Goal: Task Accomplishment & Management: Manage account settings

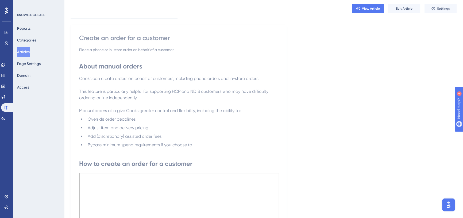
scroll to position [35, 0]
click at [5, 66] on icon at bounding box center [3, 64] width 4 height 4
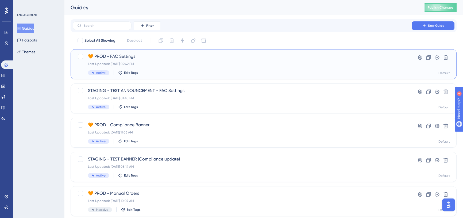
click at [152, 57] on span "🧡 PROD - FAC Settings" at bounding box center [242, 56] width 308 height 6
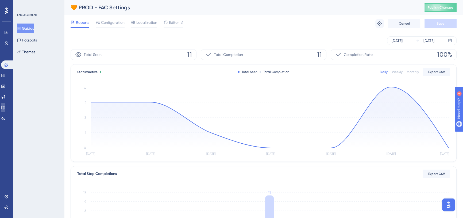
click at [5, 107] on icon at bounding box center [3, 107] width 4 height 4
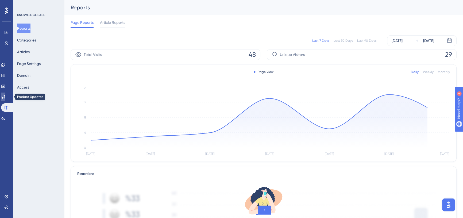
click at [5, 96] on icon at bounding box center [3, 97] width 4 height 4
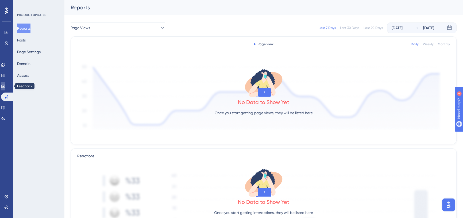
click at [4, 88] on link at bounding box center [3, 86] width 4 height 9
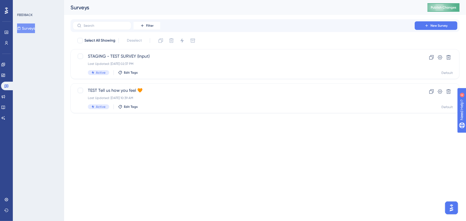
click at [437, 9] on span "Publish Changes" at bounding box center [444, 7] width 26 height 4
click at [5, 66] on icon at bounding box center [3, 64] width 4 height 4
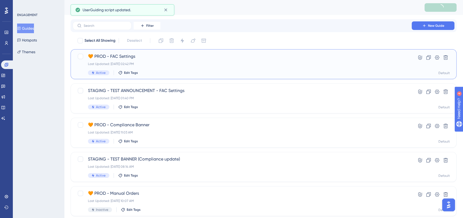
click at [138, 56] on span "🧡 PROD - FAC Settings" at bounding box center [242, 56] width 308 height 6
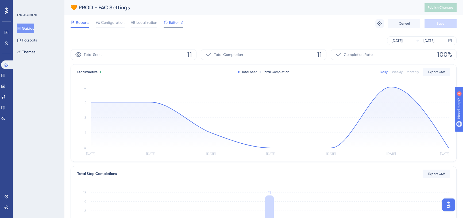
click at [168, 21] on div "Editor" at bounding box center [172, 22] width 19 height 6
click at [33, 27] on button "Guides" at bounding box center [25, 29] width 17 height 10
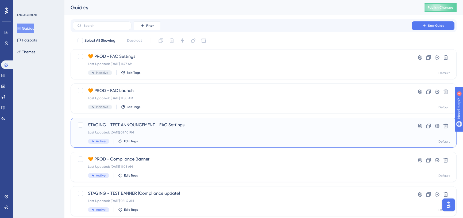
click at [159, 126] on span "STAGING - TEST ANNOUNCEMENT - FAC Settings" at bounding box center [242, 125] width 308 height 6
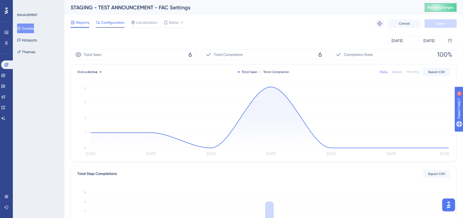
click at [107, 25] on span "Configuration" at bounding box center [113, 22] width 24 height 6
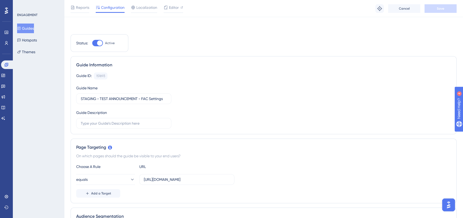
scroll to position [97, 0]
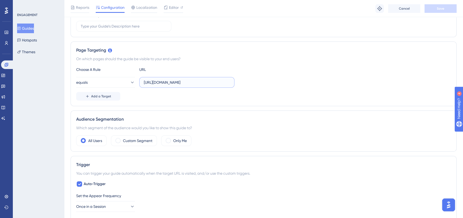
click at [169, 81] on input "https://app.staging.cookaborough.com/dashboard" at bounding box center [187, 82] width 86 height 6
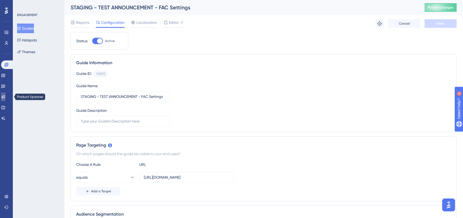
click at [5, 96] on icon at bounding box center [3, 97] width 4 height 4
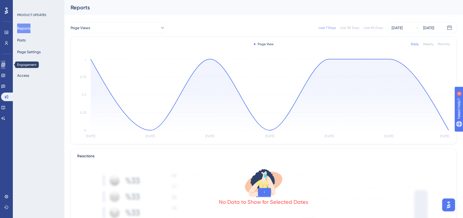
click at [5, 63] on icon at bounding box center [2, 64] width 3 height 3
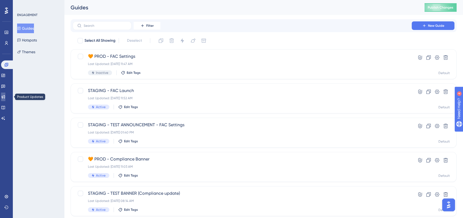
click at [5, 96] on icon at bounding box center [3, 97] width 4 height 4
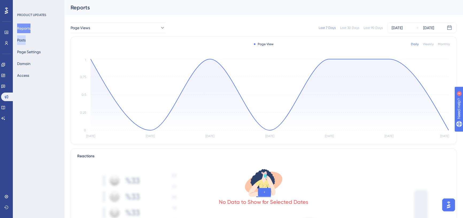
click at [26, 39] on button "Posts" at bounding box center [21, 40] width 9 height 10
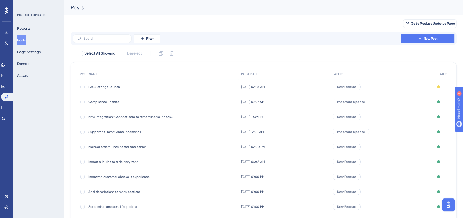
click at [121, 102] on span "Compliance update" at bounding box center [130, 102] width 85 height 4
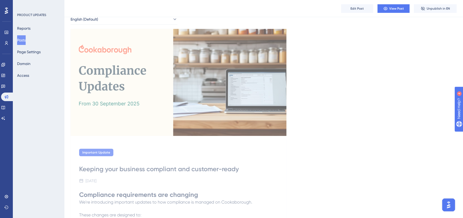
scroll to position [97, 0]
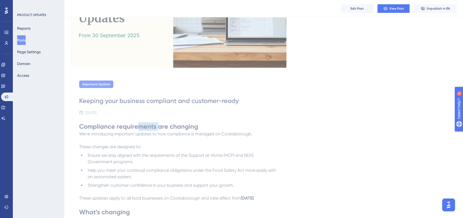
drag, startPoint x: 137, startPoint y: 126, endPoint x: 158, endPoint y: 128, distance: 20.4
click at [158, 128] on strong "Compliance requirements are changing" at bounding box center [138, 126] width 119 height 8
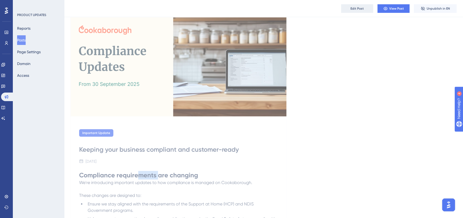
click at [357, 9] on span "Edit Post" at bounding box center [356, 8] width 13 height 4
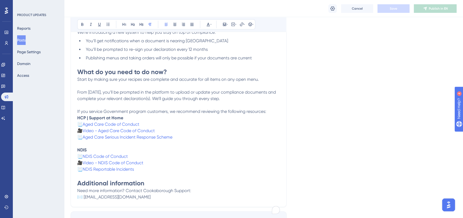
scroll to position [450, 0]
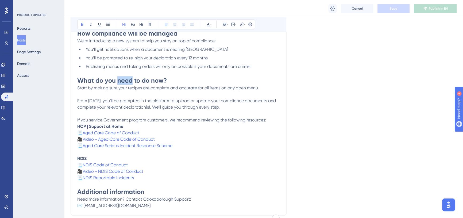
click at [130, 84] on strong "What do you need to do now?" at bounding box center [121, 80] width 89 height 8
click at [25, 39] on button "Posts" at bounding box center [21, 40] width 9 height 10
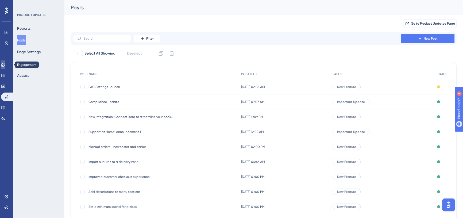
click at [5, 66] on icon at bounding box center [3, 64] width 4 height 4
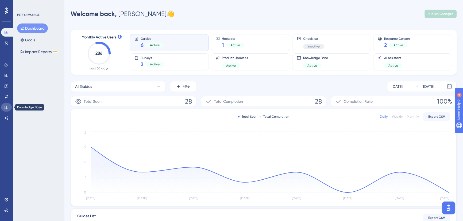
click at [7, 106] on icon at bounding box center [6, 107] width 4 height 4
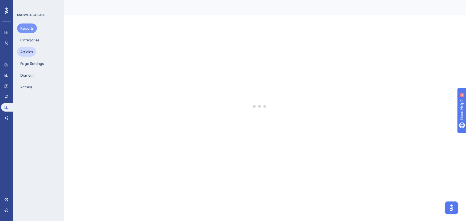
click at [30, 52] on button "Articles" at bounding box center [26, 52] width 19 height 10
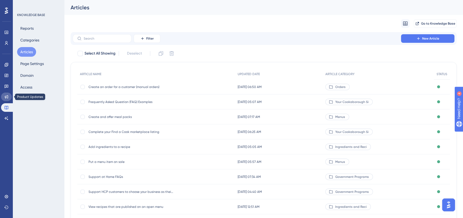
click at [7, 94] on link at bounding box center [6, 96] width 11 height 9
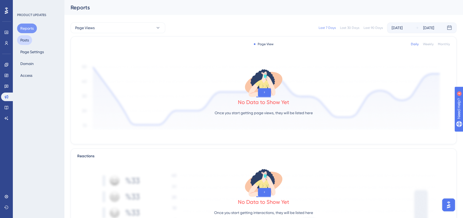
click at [27, 40] on button "Posts" at bounding box center [24, 40] width 15 height 10
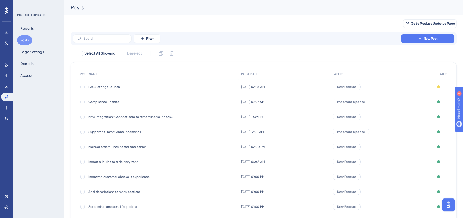
click at [109, 85] on span "FAC Settings Launch" at bounding box center [130, 87] width 85 height 4
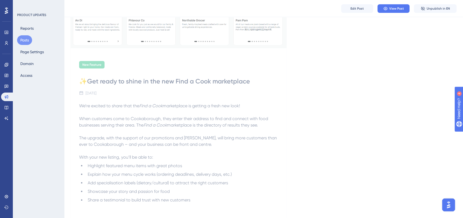
scroll to position [121, 0]
drag, startPoint x: 79, startPoint y: 105, endPoint x: 171, endPoint y: 188, distance: 124.2
copy div "We’re excited to share that the Find a Cook marketplace is getting a fresh new …"
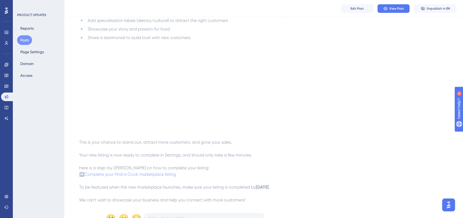
scroll to position [291, 0]
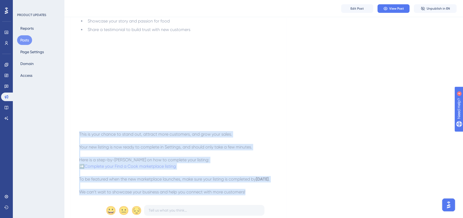
drag, startPoint x: 79, startPoint y: 134, endPoint x: 242, endPoint y: 198, distance: 174.7
click at [248, 195] on div "We’re excited to share that the Find a Cook marketplace is getting a fresh new …" at bounding box center [178, 63] width 199 height 263
copy div "This is your chance to stand out, attract more customers, and grow your sales. …"
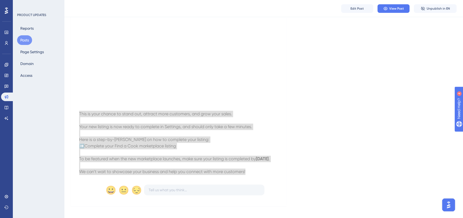
scroll to position [323, 0]
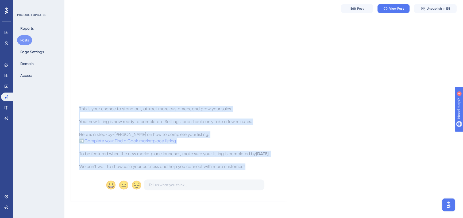
drag, startPoint x: 98, startPoint y: 147, endPoint x: 90, endPoint y: 144, distance: 7.9
click at [98, 151] on span "To be featured when the new marketplace launches, make sure your listing is com…" at bounding box center [167, 153] width 177 height 5
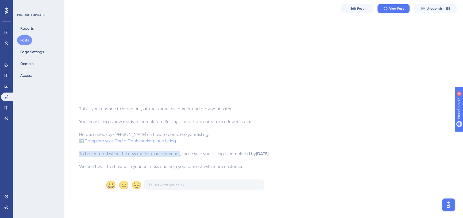
drag, startPoint x: 79, startPoint y: 146, endPoint x: 173, endPoint y: 146, distance: 94.0
click at [179, 151] on span "To be featured when the new marketplace launches, make sure your listing is com…" at bounding box center [167, 153] width 177 height 5
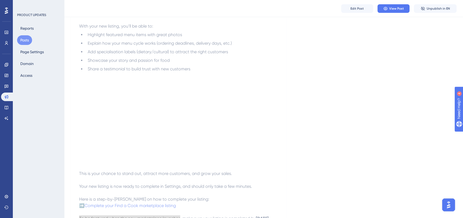
scroll to position [177, 0]
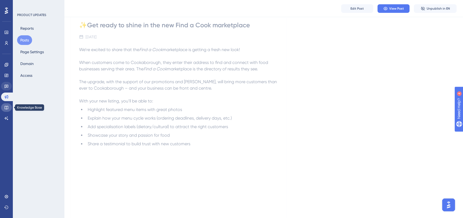
drag, startPoint x: 5, startPoint y: 108, endPoint x: 8, endPoint y: 85, distance: 23.2
click at [5, 108] on icon at bounding box center [6, 107] width 4 height 4
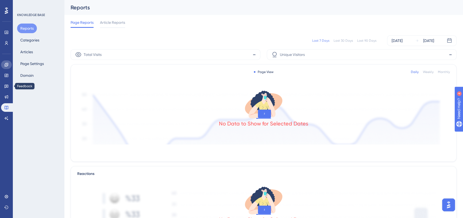
click at [5, 65] on icon at bounding box center [6, 64] width 4 height 4
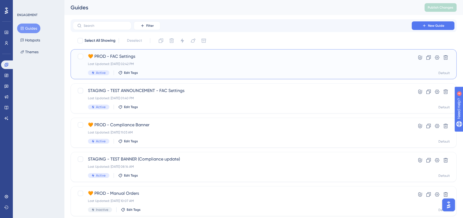
click at [140, 56] on span "🧡 PROD - FAC Settings" at bounding box center [242, 56] width 308 height 6
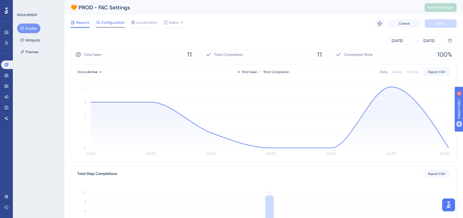
click at [110, 21] on span "Configuration" at bounding box center [113, 22] width 24 height 6
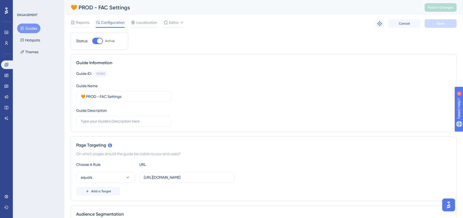
click at [100, 41] on div at bounding box center [99, 40] width 5 height 5
click at [92, 41] on input "Active" at bounding box center [92, 41] width 0 height 0
checkbox input "false"
click at [441, 25] on span "Save" at bounding box center [439, 23] width 7 height 4
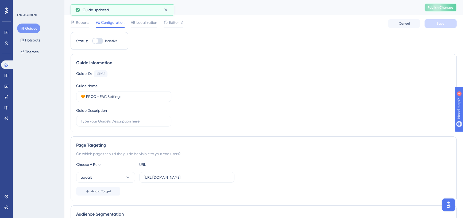
click at [440, 8] on span "Publish Changes" at bounding box center [440, 7] width 26 height 4
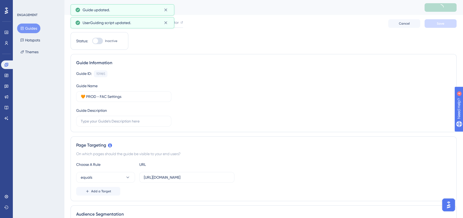
click at [34, 28] on button "Guides" at bounding box center [28, 29] width 23 height 10
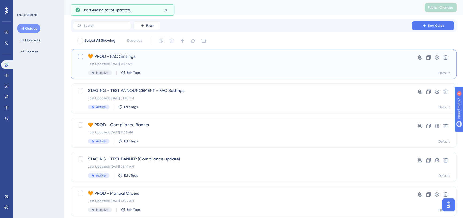
click at [81, 54] on div at bounding box center [80, 56] width 5 height 5
checkbox input "true"
click at [158, 41] on icon at bounding box center [160, 40] width 5 height 5
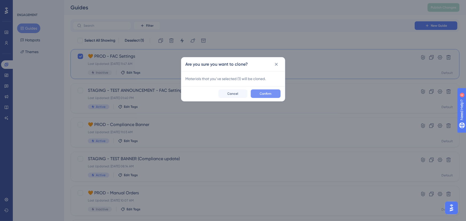
click at [263, 93] on span "Confirm" at bounding box center [266, 94] width 12 height 4
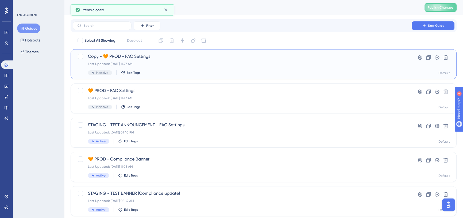
click at [139, 54] on span "Copy - 🧡 PROD - FAC Settings" at bounding box center [242, 56] width 308 height 6
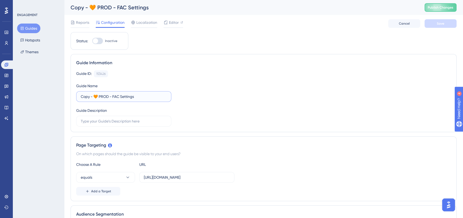
drag, startPoint x: 94, startPoint y: 95, endPoint x: 81, endPoint y: 96, distance: 13.4
click at [78, 96] on label "Copy - 🧡 PROD - FAC Settings" at bounding box center [123, 96] width 95 height 11
drag, startPoint x: 109, startPoint y: 96, endPoint x: 127, endPoint y: 96, distance: 17.9
click at [127, 96] on input "🧡 PROD - FAC Settings" at bounding box center [124, 96] width 86 height 6
type input "🧡 PROD - FAC Launch"
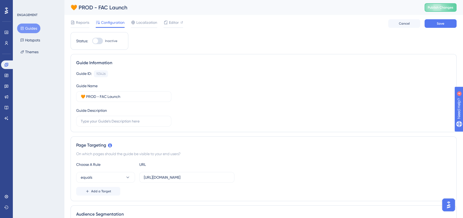
click at [184, 81] on div "Guide ID: 153426 Copy Guide Name 🧡 PROD - FAC Launch Guide Description" at bounding box center [263, 98] width 374 height 56
click at [434, 25] on button "Save" at bounding box center [440, 23] width 32 height 9
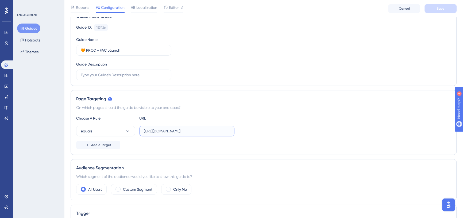
click at [175, 130] on input "https://cookaborough.com/dashboard" at bounding box center [187, 131] width 86 height 6
paste input "app.staging."
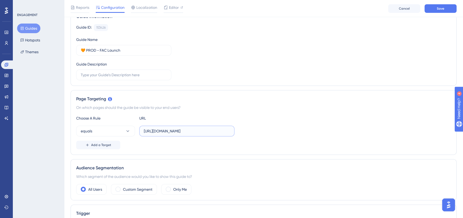
type input "https://app.staging.cookaborough.com/dashboard"
click at [258, 130] on div "equals https://app.staging.cookaborough.com/dashboard" at bounding box center [263, 131] width 374 height 11
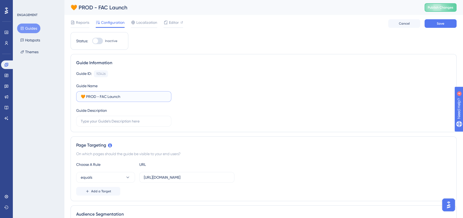
drag, startPoint x: 96, startPoint y: 96, endPoint x: 75, endPoint y: 97, distance: 21.1
click at [75, 97] on div "Guide Information Guide ID: 153426 Copy Guide Name 🧡 PROD - FAC Launch Guide De…" at bounding box center [264, 93] width 386 height 78
drag, startPoint x: 85, startPoint y: 96, endPoint x: 80, endPoint y: 96, distance: 5.1
click at [81, 96] on input "TE - FAC Launch" at bounding box center [124, 96] width 86 height 6
type input "STAGING - FAC Launch"
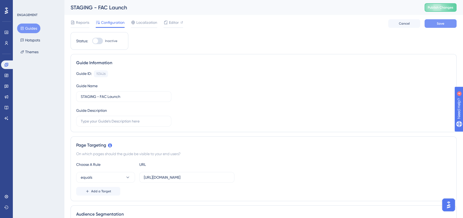
click at [442, 25] on span "Save" at bounding box center [439, 23] width 7 height 4
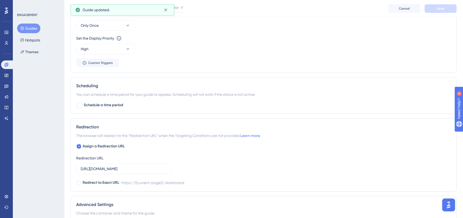
scroll to position [254, 0]
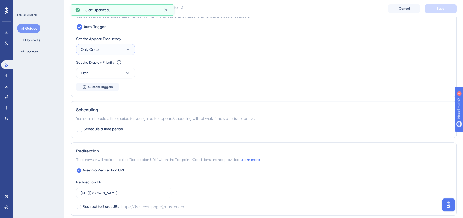
click at [116, 51] on button "Only Once" at bounding box center [105, 49] width 59 height 11
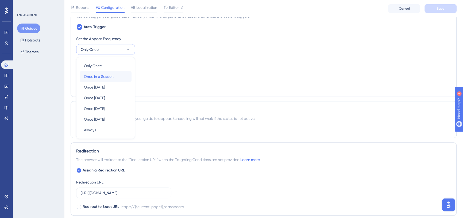
click at [112, 75] on span "Once in a Session" at bounding box center [99, 76] width 30 height 6
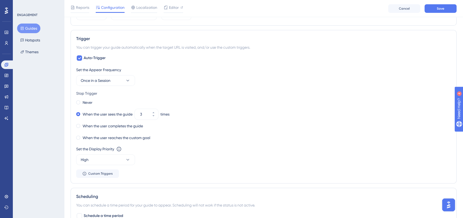
scroll to position [181, 0]
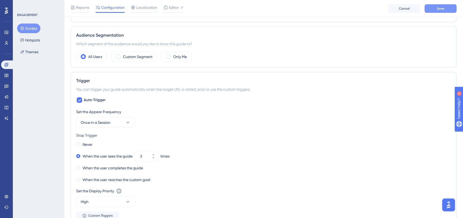
click at [441, 9] on span "Save" at bounding box center [439, 8] width 7 height 4
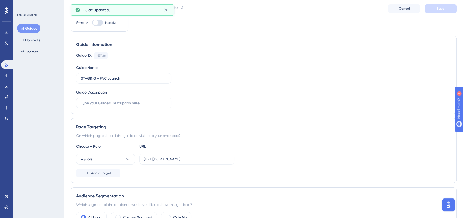
scroll to position [0, 0]
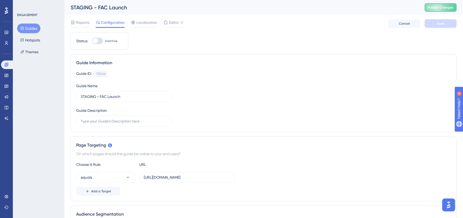
click at [99, 40] on div at bounding box center [97, 41] width 11 height 6
click at [92, 41] on input "Inactive" at bounding box center [92, 41] width 0 height 0
checkbox input "true"
click at [436, 24] on span "Save" at bounding box center [439, 23] width 7 height 4
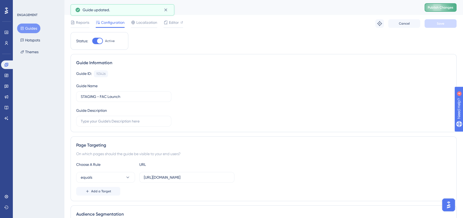
click at [435, 9] on button "Publish Changes" at bounding box center [440, 7] width 32 height 9
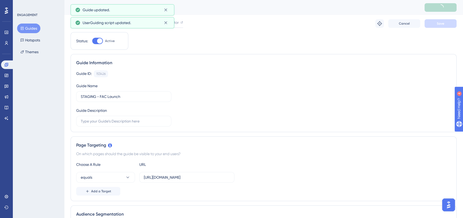
click at [30, 27] on button "Guides" at bounding box center [28, 29] width 23 height 10
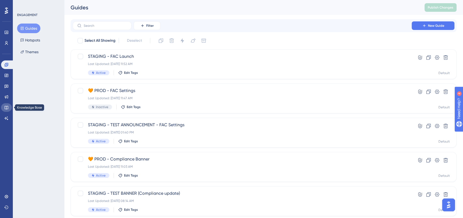
click at [7, 107] on icon at bounding box center [6, 107] width 4 height 4
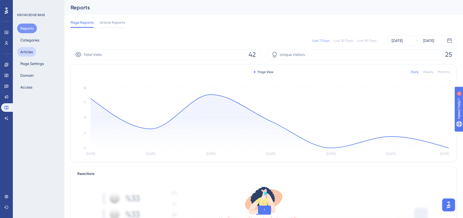
click at [30, 51] on button "Articles" at bounding box center [26, 52] width 19 height 10
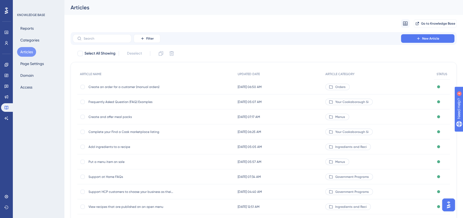
click at [127, 133] on span "Complete your Find a Cook marketplace listing" at bounding box center [130, 132] width 85 height 4
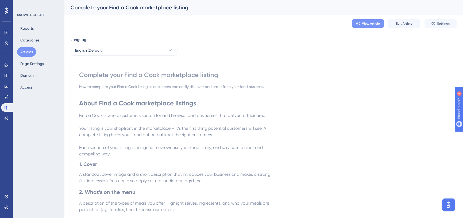
click at [362, 25] on span "View Article" at bounding box center [371, 23] width 18 height 4
click at [5, 96] on icon at bounding box center [6, 96] width 3 height 3
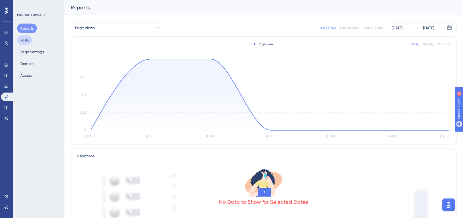
click at [25, 40] on button "Posts" at bounding box center [24, 40] width 15 height 10
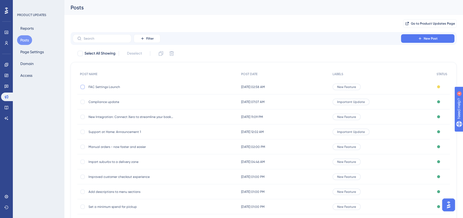
click at [81, 87] on div at bounding box center [82, 87] width 4 height 4
checkbox input "true"
click at [162, 51] on icon at bounding box center [160, 53] width 5 height 5
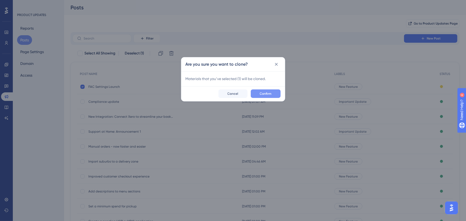
click at [264, 93] on span "Confirm" at bounding box center [266, 94] width 12 height 4
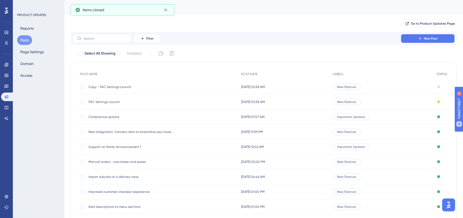
click at [111, 86] on span "Copy - FAC Settings Launch" at bounding box center [130, 87] width 85 height 4
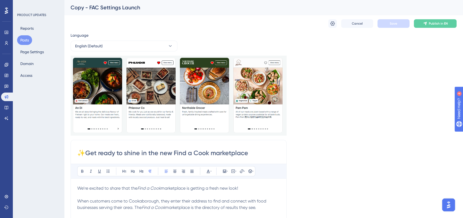
click at [99, 6] on div "Copy - FAC Settings Launch" at bounding box center [257, 7] width 372 height 7
click at [89, 7] on div "Copy - FAC Settings Launch" at bounding box center [257, 7] width 372 height 7
click at [124, 24] on div "Cancel Save Publish in EN" at bounding box center [264, 23] width 386 height 17
click at [92, 8] on div "Copy - FAC Settings Launch" at bounding box center [257, 7] width 372 height 7
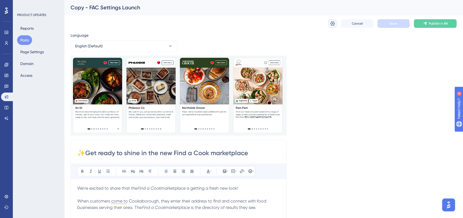
click at [331, 23] on icon at bounding box center [332, 23] width 5 height 5
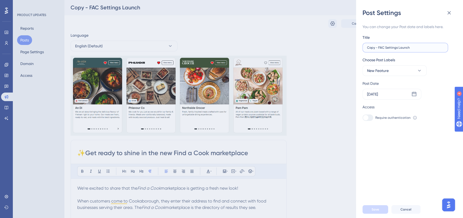
drag, startPoint x: 378, startPoint y: 47, endPoint x: 361, endPoint y: 48, distance: 16.9
click at [361, 48] on div "Post Settings You can change your Post date and labels here. Title Copy - FAC S…" at bounding box center [409, 109] width 107 height 218
drag, startPoint x: 373, startPoint y: 46, endPoint x: 385, endPoint y: 48, distance: 12.6
click at [385, 48] on input "FAC Settings Launch" at bounding box center [405, 48] width 76 height 4
type input "FAC Launch"
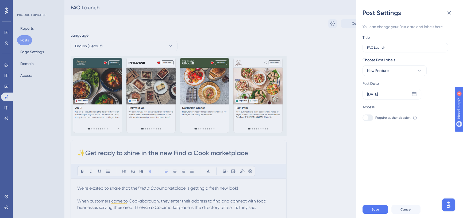
click at [433, 57] on div "Choose Post Labels New Feature" at bounding box center [407, 66] width 90 height 19
click at [378, 92] on div "Sep 08 2025" at bounding box center [372, 94] width 11 height 6
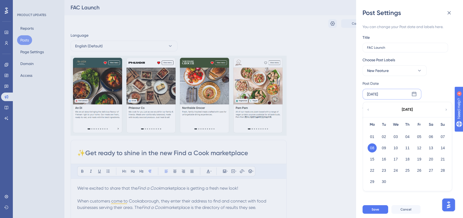
click at [442, 110] on div "September 2025" at bounding box center [407, 109] width 88 height 15
click at [445, 108] on icon at bounding box center [446, 109] width 4 height 5
click at [371, 147] on button "06" at bounding box center [371, 147] width 9 height 9
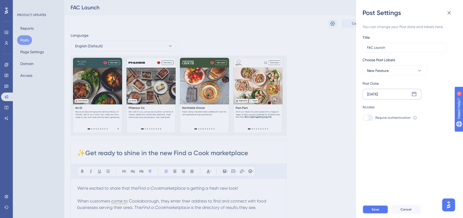
click at [374, 211] on span "Save" at bounding box center [374, 209] width 7 height 4
click at [448, 11] on icon at bounding box center [448, 13] width 6 height 6
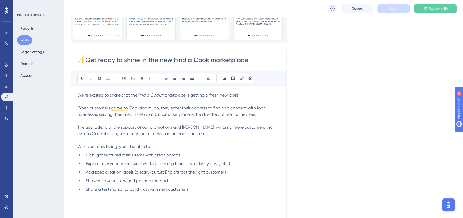
scroll to position [97, 0]
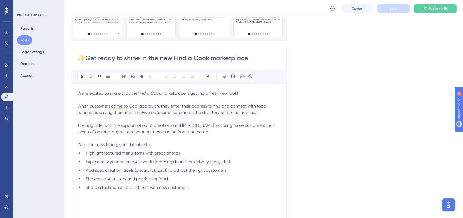
click at [118, 57] on input "✨Get ready to shine in the new Find a Cook marketplace" at bounding box center [178, 58] width 202 height 9
click at [126, 60] on input "✨Get ready to shine in the new Find a Cook marketplace" at bounding box center [178, 58] width 202 height 9
click at [88, 57] on input "✨Get ready to shine in the new Find a Cook marketplace" at bounding box center [178, 58] width 202 height 9
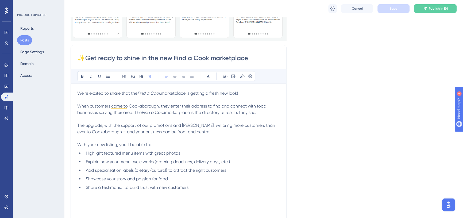
drag, startPoint x: 87, startPoint y: 57, endPoint x: 248, endPoint y: 57, distance: 161.0
click at [248, 57] on input "✨Get ready to shine in the new Find a Cook marketplace" at bounding box center [178, 58] width 202 height 9
paste input "The new Find a Cook marketplace is live — plus fresh menu updates"
click at [190, 57] on input "✨The new Find a Cook marketplace is live — plus fresh menu updates" at bounding box center [178, 58] width 202 height 9
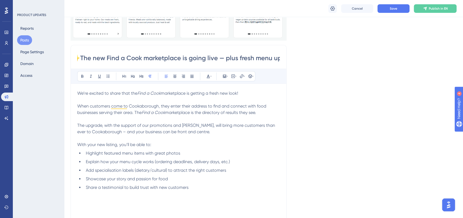
click at [83, 58] on input "✨The new Find a Cook marketplace is going live — plus fresh menu updates" at bounding box center [178, 58] width 202 height 9
click at [220, 57] on input "The new Find a Cook marketplace is going live — plus fresh menu updates" at bounding box center [178, 58] width 202 height 9
type input "The new Find a Cook marketplace is going live - plus fresh menu updates"
click at [131, 97] on p "We’re excited to share that the Find a Cook marketplace is getting a fresh new …" at bounding box center [178, 103] width 202 height 26
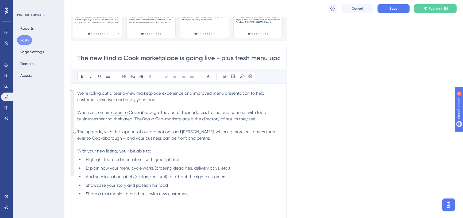
drag, startPoint x: 77, startPoint y: 111, endPoint x: 212, endPoint y: 190, distance: 155.7
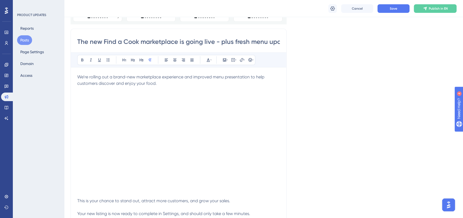
scroll to position [121, 0]
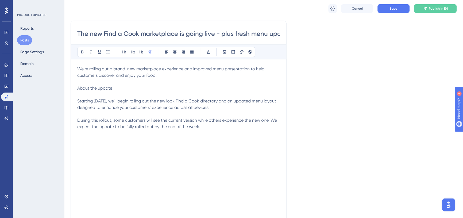
click at [82, 138] on p "To enrich screen reader interactions, please activate Accessibility in Grammarl…" at bounding box center [178, 139] width 202 height 6
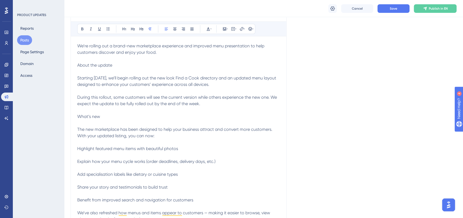
scroll to position [169, 0]
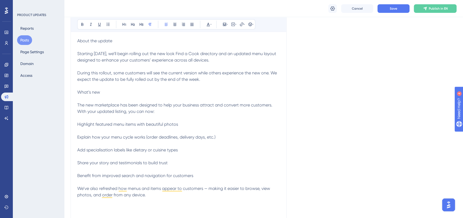
drag, startPoint x: 77, startPoint y: 123, endPoint x: 83, endPoint y: 120, distance: 6.7
click at [77, 123] on span "What’s new The new marketplace has been designed to help your business attract …" at bounding box center [175, 143] width 196 height 108
click at [108, 24] on icon at bounding box center [108, 24] width 4 height 4
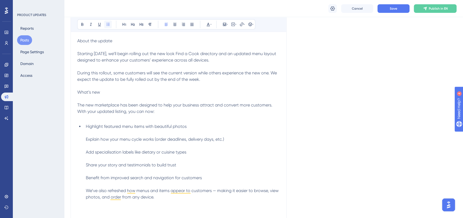
click at [109, 25] on icon at bounding box center [107, 24] width 3 height 3
click at [87, 140] on span "Highlight featured menu items with beautiful photos Explain how your menu cycle…" at bounding box center [183, 162] width 194 height 76
click at [86, 139] on span "Highlight featured menu items with beautiful photos Explain how your menu cycle…" at bounding box center [183, 162] width 194 height 76
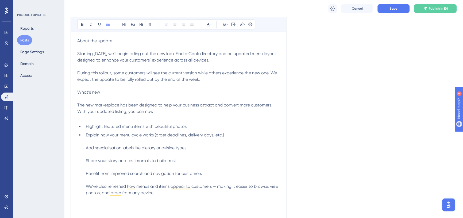
click at [85, 148] on li "Explain how your menu cycle works (order deadlines, delivery days, etc.) Add sp…" at bounding box center [182, 164] width 196 height 64
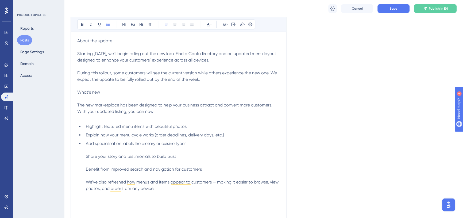
click at [87, 155] on span "Add specialisation labels like dietary or cuisine types Share your story and te…" at bounding box center [183, 166] width 194 height 50
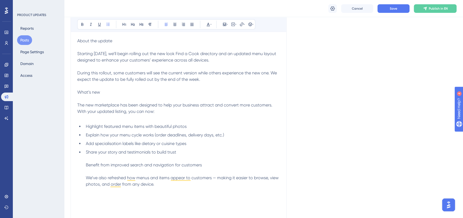
click at [86, 163] on span "Share your story and testimonials to build trust Benefit from improved search a…" at bounding box center [183, 167] width 194 height 37
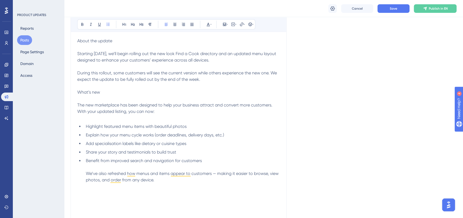
click at [86, 173] on span "Benefit from improved search and navigation for customers We’ve also refreshed …" at bounding box center [183, 170] width 194 height 24
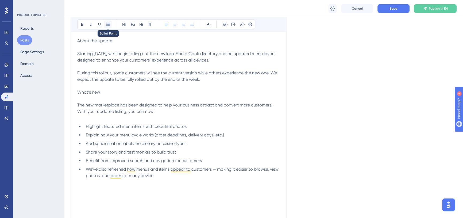
click at [108, 25] on icon at bounding box center [107, 24] width 3 height 3
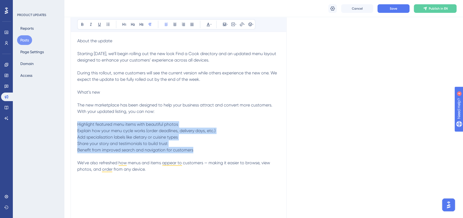
click at [105, 22] on button at bounding box center [107, 24] width 7 height 7
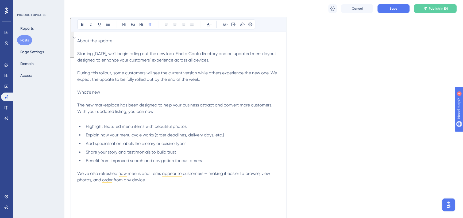
click at [131, 117] on p "To enrich screen reader interactions, please activate Accessibility in Grammarl…" at bounding box center [178, 118] width 202 height 6
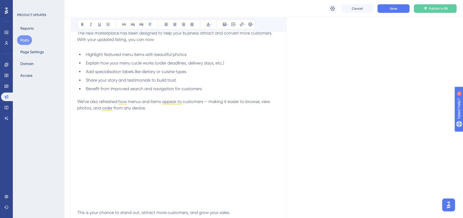
scroll to position [241, 0]
click at [206, 100] on span "We’ve also refreshed how menus and items appear to customers — making it easier…" at bounding box center [174, 103] width 194 height 11
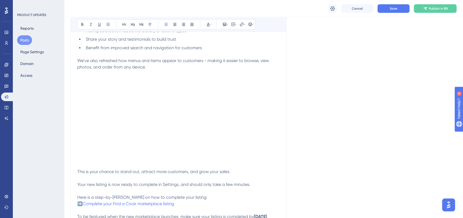
scroll to position [290, 0]
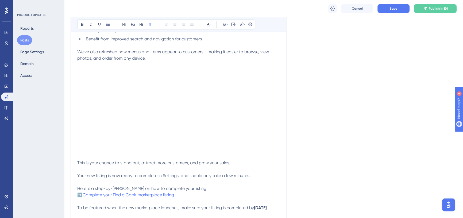
drag, startPoint x: 252, startPoint y: 175, endPoint x: 76, endPoint y: 162, distance: 175.7
click at [76, 162] on div "Performance Users Engagement Widgets Feedback Product Updates Knowledge Base AI…" at bounding box center [231, 124] width 463 height 829
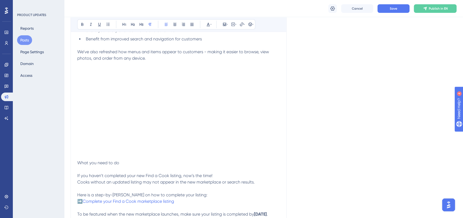
click at [96, 170] on p "What you need to do If you haven’t completed your new Find a Cook listing, now’…" at bounding box center [178, 172] width 202 height 26
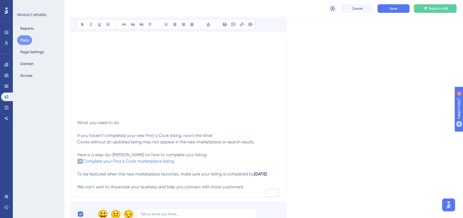
scroll to position [339, 0]
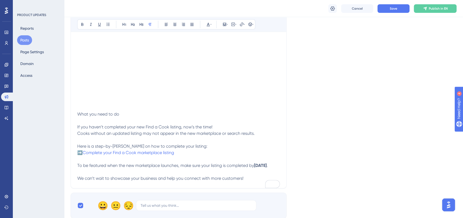
click at [88, 159] on p "➡️ Complete your Find a Cook marketplace listing To be featured when the new ma…" at bounding box center [178, 158] width 202 height 19
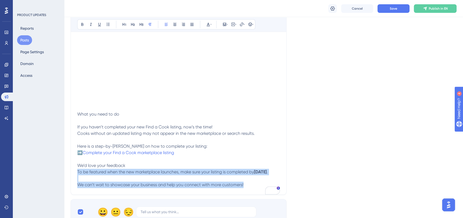
click at [75, 172] on div "Performance Users Engagement Widgets Feedback Product Updates Knowledge Base AI…" at bounding box center [231, 82] width 463 height 842
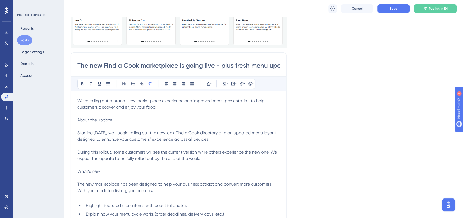
scroll to position [96, 0]
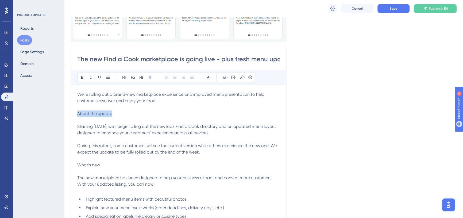
drag, startPoint x: 114, startPoint y: 113, endPoint x: 77, endPoint y: 114, distance: 37.4
click at [77, 114] on p "We’re rolling out a brand-new marketplace experience and improved menu presenta…" at bounding box center [178, 123] width 202 height 64
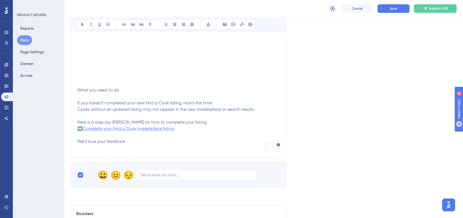
scroll to position [363, 0]
click at [119, 145] on p "We’d love your feedback" at bounding box center [178, 144] width 202 height 13
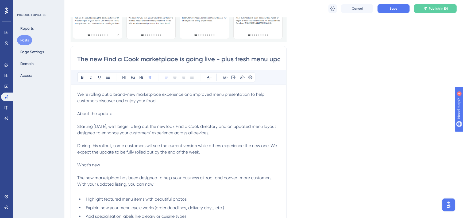
scroll to position [0, 15]
drag, startPoint x: 226, startPoint y: 58, endPoint x: 308, endPoint y: 60, distance: 81.5
click at [308, 60] on div "Language English (Default) Insert an Image Delete The new Find a Cook marketpla…" at bounding box center [264, 199] width 386 height 522
click at [175, 60] on input "The new Find a Cook marketplace is going live - plus fresh menu updates" at bounding box center [178, 59] width 202 height 9
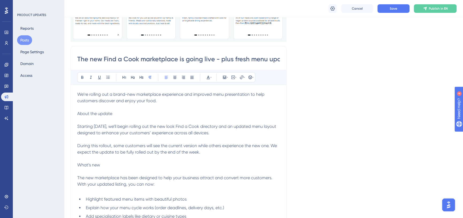
drag, startPoint x: 131, startPoint y: 60, endPoint x: 58, endPoint y: 63, distance: 72.7
click at [132, 104] on p "We’re rolling out a brand-new marketplace experience and improved menu presenta…" at bounding box center [178, 123] width 202 height 64
click at [124, 78] on icon at bounding box center [123, 77] width 3 height 3
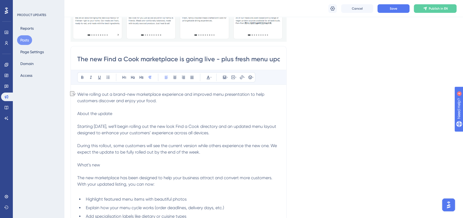
click at [77, 112] on span "About the update Starting tomorrow, we’ll begin rolling out the new look Find a…" at bounding box center [177, 133] width 201 height 44
click at [78, 125] on span "About the update Starting tomorrow, we’ll begin rolling out the new look Find a…" at bounding box center [177, 133] width 201 height 44
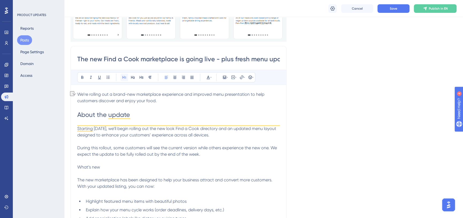
click at [123, 76] on icon at bounding box center [123, 77] width 3 height 3
click at [83, 79] on icon at bounding box center [82, 77] width 4 height 4
click at [112, 126] on span "Starting tomorrow, we’ll begin rolling out the new look Find a Cook directory a…" at bounding box center [177, 141] width 201 height 31
click at [135, 144] on p "Starting tomorrow, we’ll begin rolling out the new look Find a Cook directory a…" at bounding box center [178, 141] width 202 height 32
click at [78, 166] on span "What’s new The new marketplace has been designed to help your business attract …" at bounding box center [175, 176] width 196 height 24
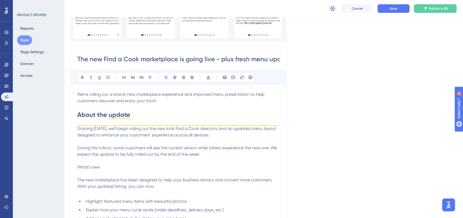
click at [77, 179] on span "What’s new The new marketplace has been designed to help your business attract …" at bounding box center [175, 176] width 196 height 24
click at [125, 76] on icon at bounding box center [124, 77] width 4 height 4
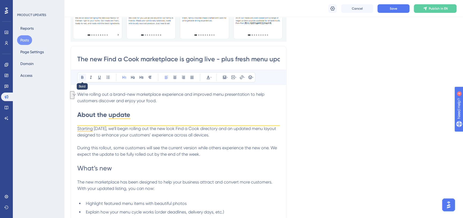
click at [82, 75] on icon at bounding box center [82, 77] width 4 height 4
click at [152, 167] on h1 "What’s new" at bounding box center [178, 168] width 202 height 9
click at [156, 160] on p "To enrich screen reader interactions, please activate Accessibility in Grammarl…" at bounding box center [178, 160] width 202 height 6
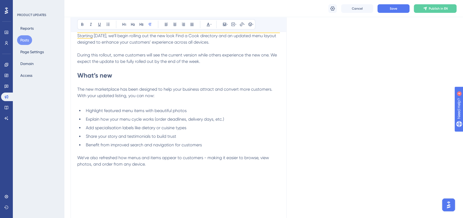
scroll to position [193, 0]
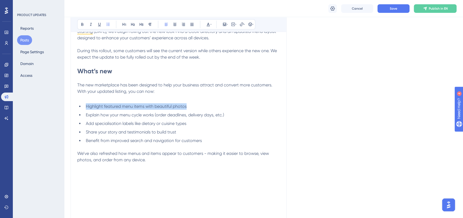
drag, startPoint x: 86, startPoint y: 105, endPoint x: 187, endPoint y: 102, distance: 101.0
click at [187, 102] on div "We’re rolling out a brand-new marketplace experience and improved menu presenta…" at bounding box center [178, 162] width 202 height 337
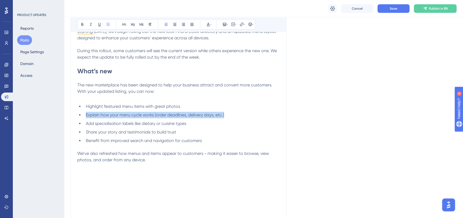
drag, startPoint x: 93, startPoint y: 115, endPoint x: 222, endPoint y: 114, distance: 129.8
click at [227, 114] on li "Explain how your menu cycle works (order deadlines, delivery days, etc.)" at bounding box center [182, 115] width 196 height 6
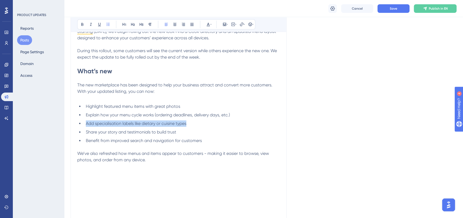
drag, startPoint x: 85, startPoint y: 123, endPoint x: 189, endPoint y: 123, distance: 103.9
click at [189, 123] on li "Add specialisation labels like dietary or cuisine types" at bounding box center [182, 123] width 196 height 6
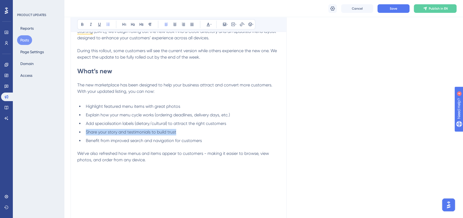
drag, startPoint x: 86, startPoint y: 131, endPoint x: 178, endPoint y: 133, distance: 91.9
click at [178, 133] on li "Share your story and testimonials to build trust" at bounding box center [182, 132] width 196 height 6
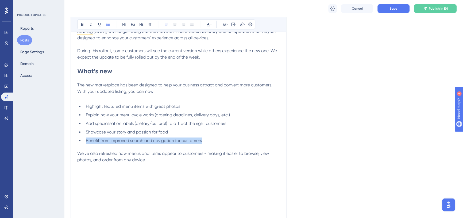
drag, startPoint x: 205, startPoint y: 141, endPoint x: 87, endPoint y: 141, distance: 118.0
click at [87, 141] on li "Benefit from improved search and navigation for customers" at bounding box center [182, 140] width 196 height 6
click at [117, 94] on p "The new marketplace has been designed to help your business attract and convert…" at bounding box center [178, 88] width 202 height 13
click at [116, 98] on p "To enrich screen reader interactions, please activate Accessibility in Grammarl…" at bounding box center [178, 98] width 202 height 6
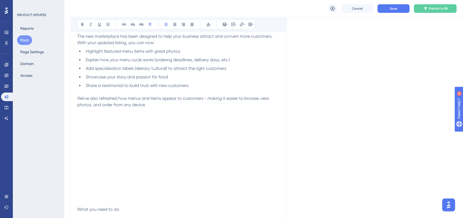
scroll to position [266, 0]
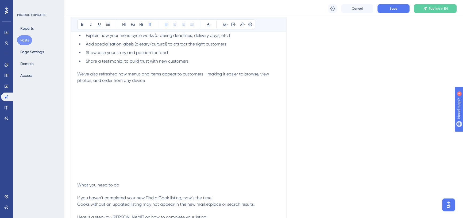
click at [134, 180] on p "To enrich screen reader interactions, please activate Accessibility in Grammarl…" at bounding box center [178, 178] width 202 height 6
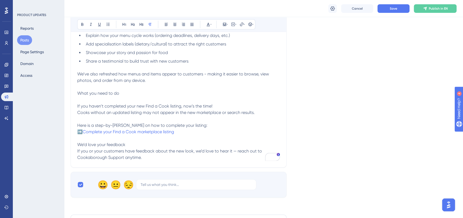
click at [78, 92] on span "What you need to do If you haven’t completed your new Find a Cook listing, now’…" at bounding box center [165, 103] width 177 height 24
drag, startPoint x: 122, startPoint y: 93, endPoint x: 76, endPoint y: 91, distance: 45.2
click at [76, 91] on div "The new Find a Cook marketplace is going live - plus fresh menu updates Bold It…" at bounding box center [179, 21] width 216 height 291
click at [123, 25] on icon at bounding box center [123, 24] width 3 height 3
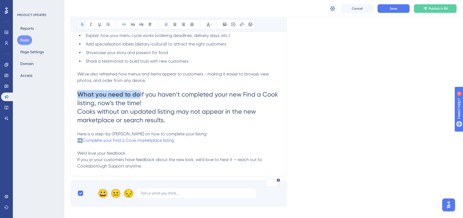
click at [82, 24] on icon at bounding box center [82, 24] width 4 height 4
click at [77, 110] on span "If you haven’t completed your new Find a Cook listing, now’s the time! Cooks wi…" at bounding box center [178, 107] width 202 height 33
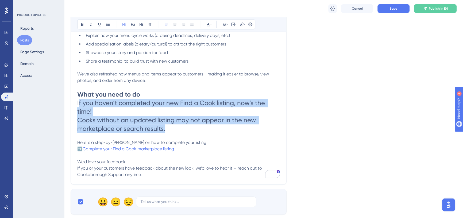
drag, startPoint x: 168, startPoint y: 130, endPoint x: 79, endPoint y: 104, distance: 93.2
click at [79, 104] on h1 "If you haven’t completed your new Find a Cook listing, now’s the time! Cooks wi…" at bounding box center [178, 116] width 202 height 34
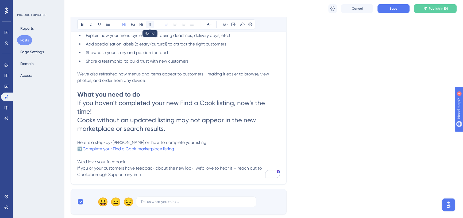
click at [150, 24] on icon at bounding box center [150, 24] width 4 height 4
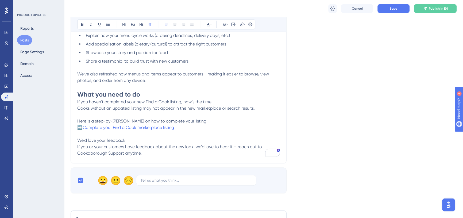
click at [83, 103] on span "If you haven’t completed your new Find a Cook listing, now’s the time! Cooks wi…" at bounding box center [165, 104] width 177 height 11
click at [78, 101] on span "If you haven’t completed your new Find a Cook listing, now’s the time! Cooks wi…" at bounding box center [165, 104] width 177 height 11
click at [77, 101] on span "If you haven’t completed your new Find a Cook listing, now’s the time! Cooks wi…" at bounding box center [165, 104] width 177 height 11
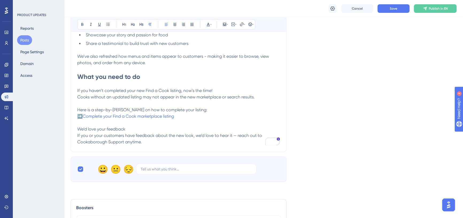
scroll to position [290, 0]
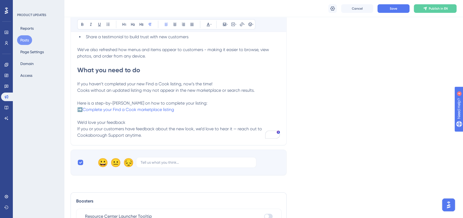
click at [78, 123] on span "We’d love your feedback" at bounding box center [101, 122] width 48 height 5
click at [77, 128] on span "If you or your customers have feedback about the new look, we’d love to hear it…" at bounding box center [170, 131] width 186 height 11
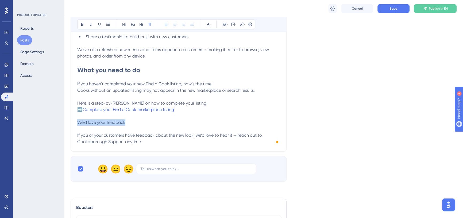
click at [74, 123] on div "Performance Users Engagement Widgets Feedback Product Updates Knowledge Base AI…" at bounding box center [231, 85] width 463 height 750
click at [124, 24] on icon at bounding box center [124, 24] width 4 height 4
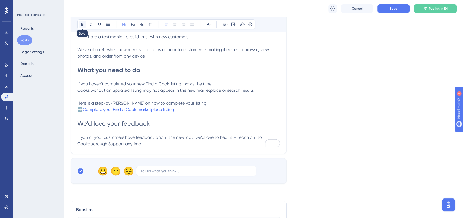
click at [81, 25] on icon at bounding box center [82, 24] width 2 height 3
click at [115, 134] on p "If you or your customers have feedback about the new look, we’d love to hear it…" at bounding box center [178, 140] width 202 height 13
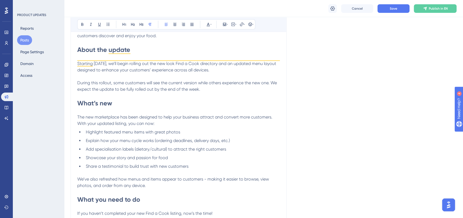
scroll to position [169, 0]
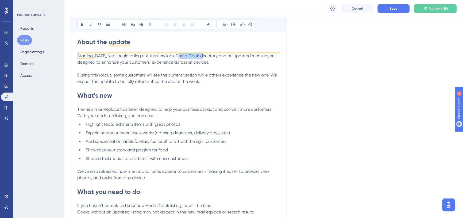
drag, startPoint x: 182, startPoint y: 54, endPoint x: 205, endPoint y: 53, distance: 22.4
click at [205, 53] on span "Starting tomorrow, we’ll begin rolling out the new look Find a Cook directory a…" at bounding box center [177, 68] width 201 height 31
click at [91, 26] on icon at bounding box center [91, 24] width 4 height 4
click at [186, 69] on p "Starting tomorrow, we’ll begin rolling out the new look Find a Cook directory a…" at bounding box center [178, 69] width 202 height 32
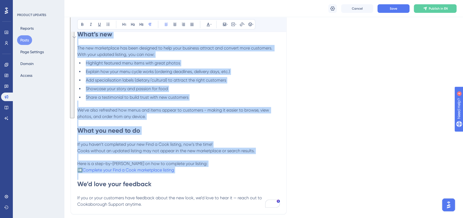
scroll to position [241, 0]
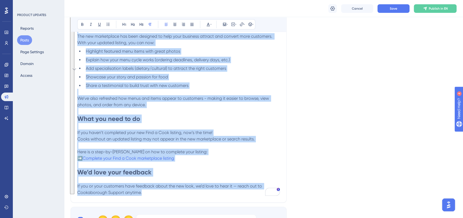
drag, startPoint x: 77, startPoint y: 44, endPoint x: 198, endPoint y: 191, distance: 190.3
click at [198, 191] on div "We’re rolling out a brand-new marketplace experience and improved menu presenta…" at bounding box center [178, 71] width 202 height 250
copy div "We’re rolling out a brand-new marketplace experience and improved menu presenta…"
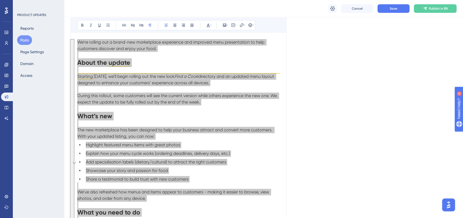
scroll to position [144, 0]
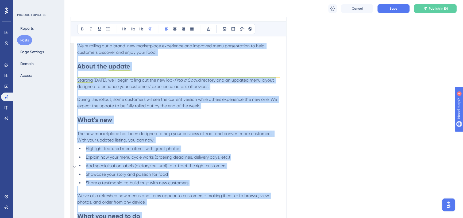
click at [195, 112] on p "To enrich screen reader interactions, please activate Accessibility in Grammarl…" at bounding box center [178, 112] width 202 height 6
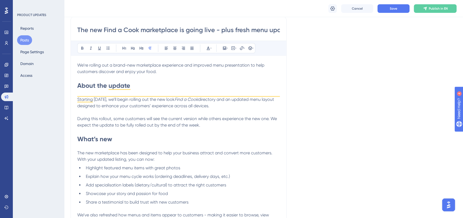
scroll to position [120, 0]
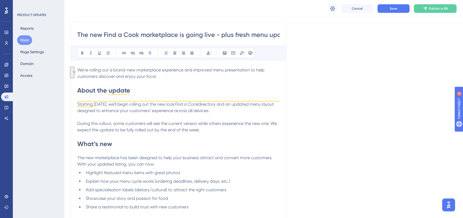
drag, startPoint x: 202, startPoint y: 130, endPoint x: 90, endPoint y: 123, distance: 111.6
copy span "During this rollout, some customers will see the current version while others e…"
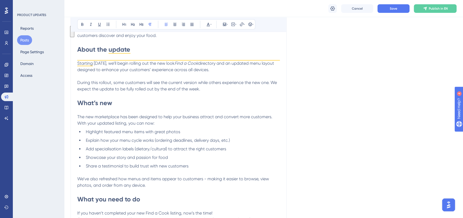
scroll to position [169, 0]
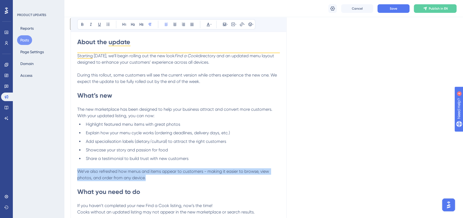
drag, startPoint x: 145, startPoint y: 177, endPoint x: 78, endPoint y: 173, distance: 67.2
click at [78, 173] on p "We’ve also refreshed how menus and items appear to customers - making it easier…" at bounding box center [178, 174] width 202 height 13
copy span "We’ve also refreshed how menus and items appear to customers - making it easier…"
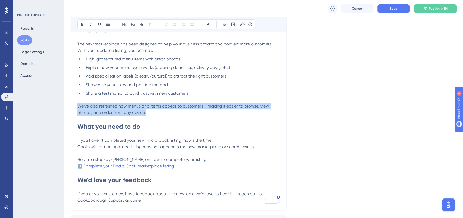
scroll to position [241, 0]
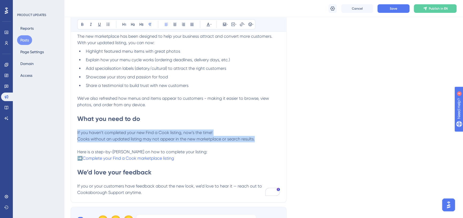
drag, startPoint x: 256, startPoint y: 139, endPoint x: 76, endPoint y: 132, distance: 179.9
click at [76, 132] on div "The new Find a Cook marketplace is going live - plus fresh menu updates Bold It…" at bounding box center [179, 51] width 216 height 302
copy span "If you haven’t completed your new Find a Cook listing, now’s the time! Cooks wi…"
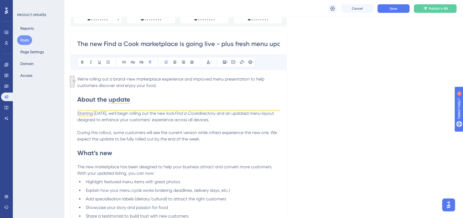
scroll to position [120, 0]
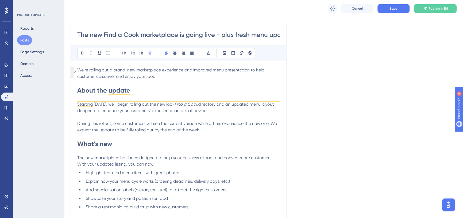
drag, startPoint x: 99, startPoint y: 129, endPoint x: 113, endPoint y: 128, distance: 15.0
click at [113, 128] on span "directory and an updated menu layout designed to enhance your customers’ experi…" at bounding box center [177, 116] width 201 height 31
click at [135, 133] on p "To enrich screen reader interactions, please activate Accessibility in Grammarl…" at bounding box center [178, 136] width 202 height 6
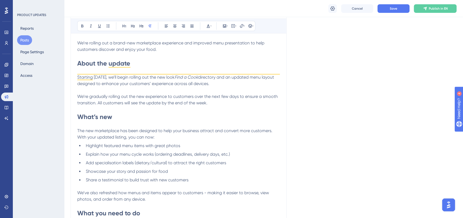
scroll to position [193, 0]
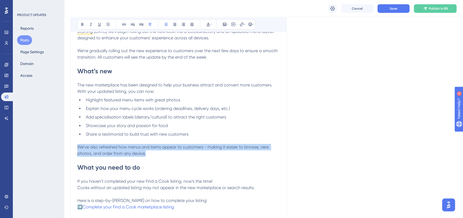
drag, startPoint x: 77, startPoint y: 146, endPoint x: 144, endPoint y: 151, distance: 67.8
click at [147, 151] on p "We’ve also refreshed how menus and items appear to customers - making it easier…" at bounding box center [178, 150] width 202 height 13
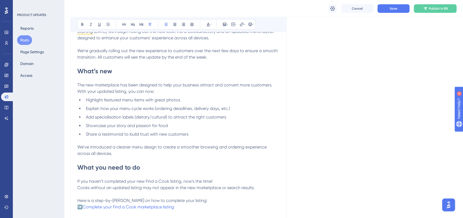
click at [90, 146] on span "We’ve introduced a cleaner menu design to create a smoother browsing and orderi…" at bounding box center [172, 149] width 190 height 11
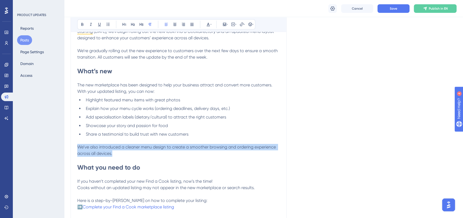
drag, startPoint x: 112, startPoint y: 154, endPoint x: 79, endPoint y: 148, distance: 34.3
click at [79, 148] on p "We’ve also introduced a cleaner menu design to create a smoother browsing and o…" at bounding box center [178, 150] width 202 height 13
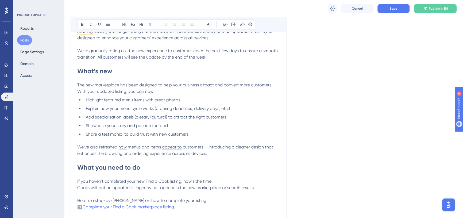
click at [206, 146] on span "We’ve also refreshed how menus and items appear to customers — introducing a cl…" at bounding box center [175, 149] width 197 height 11
click at [216, 155] on p "We’ve also refreshed how menus and items appear to customers - introducing a cl…" at bounding box center [178, 150] width 202 height 13
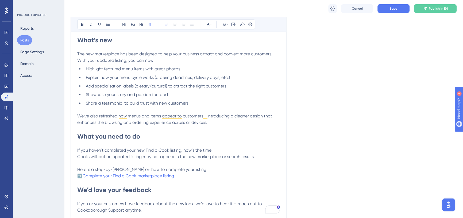
scroll to position [241, 0]
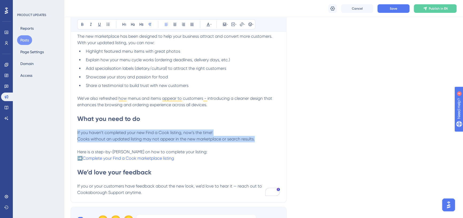
drag, startPoint x: 143, startPoint y: 135, endPoint x: 76, endPoint y: 130, distance: 67.0
click at [76, 130] on div "The new Find a Cook marketplace is going live - plus fresh menu updates Bold It…" at bounding box center [179, 51] width 216 height 302
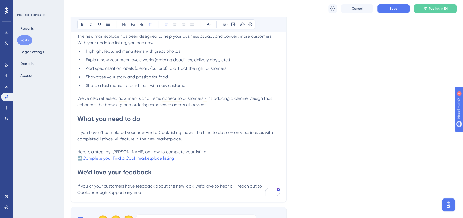
click at [232, 130] on span "If you haven’t completed your new Find a Cook listing, now’s the time to do so …" at bounding box center [175, 135] width 197 height 11
click at [211, 143] on p "To enrich screen reader interactions, please activate Accessibility in Grammarl…" at bounding box center [178, 145] width 202 height 6
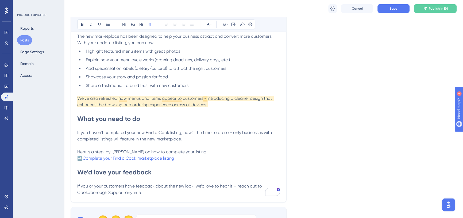
click at [205, 96] on span "We’ve also refreshed how menus and items appear to customers - introducing a cl…" at bounding box center [175, 101] width 196 height 11
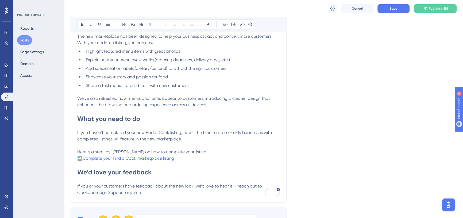
click at [224, 138] on p "If you haven’t completed your new Find a Cook listing, now’s the time to do so …" at bounding box center [178, 132] width 202 height 19
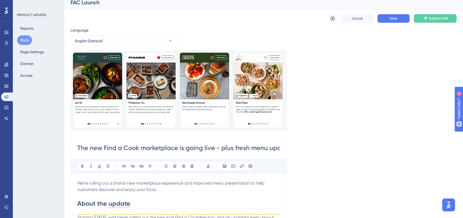
scroll to position [0, 0]
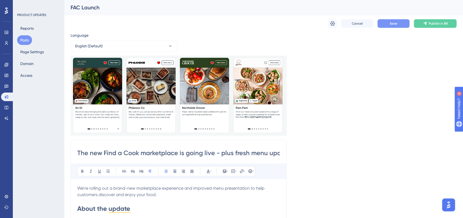
click at [396, 22] on span "Save" at bounding box center [392, 23] width 7 height 4
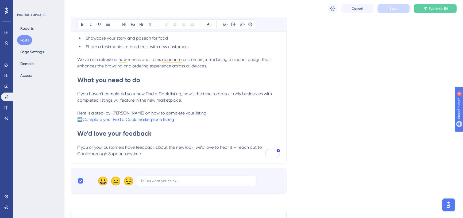
scroll to position [291, 0]
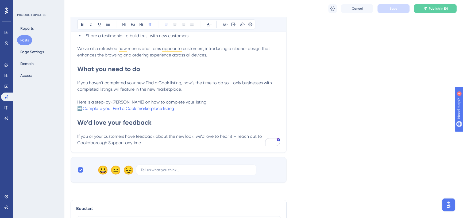
click at [147, 144] on p "If you or your customers have feedback about the new look, we’d love to hear it…" at bounding box center [178, 139] width 202 height 13
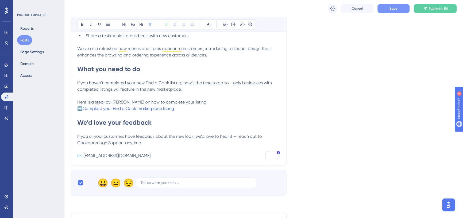
click at [77, 154] on span "✉️ help@cookaborough.com" at bounding box center [113, 155] width 73 height 5
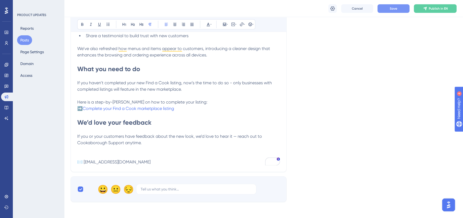
click at [82, 154] on p "If you or your customers have feedback about the new look, we’d love to hear it…" at bounding box center [178, 146] width 202 height 26
click at [138, 161] on p "✉️ help@cookaborough.com" at bounding box center [178, 162] width 202 height 6
click at [234, 136] on span "If you or your customers have feedback about the new look, we’d love to hear it…" at bounding box center [170, 139] width 186 height 11
click at [235, 135] on span "If you or your customers have feedback about the new look, we’d love to hear it…" at bounding box center [170, 139] width 186 height 11
click at [143, 143] on p "If you or your customers have feedback about the new look, we’d love to hear it…" at bounding box center [178, 146] width 202 height 26
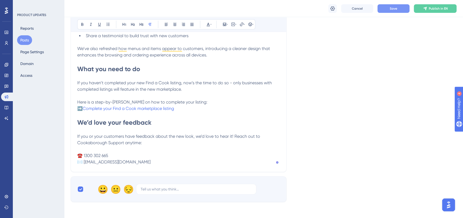
click at [163, 149] on p "If you or your customers have feedback about the new look, we’d love to hear it…" at bounding box center [178, 146] width 202 height 26
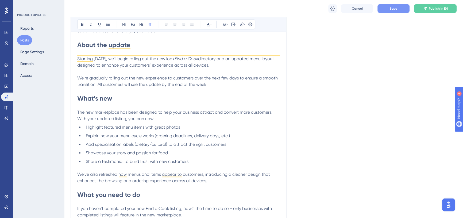
scroll to position [170, 0]
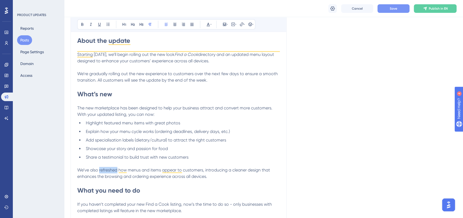
drag, startPoint x: 99, startPoint y: 170, endPoint x: 117, endPoint y: 168, distance: 18.0
click at [117, 168] on span "We’ve also refreshed how menus and items appear to customers, introducing a cle…" at bounding box center [174, 172] width 194 height 11
drag, startPoint x: 117, startPoint y: 169, endPoint x: 100, endPoint y: 169, distance: 16.8
click at [100, 169] on span "We’ve also improved how menus and items appear to customers, introducing a clea…" at bounding box center [174, 172] width 194 height 11
click at [216, 174] on p "We’ve also refreshed how menus and items appear to customers, introducing a cle…" at bounding box center [178, 173] width 202 height 13
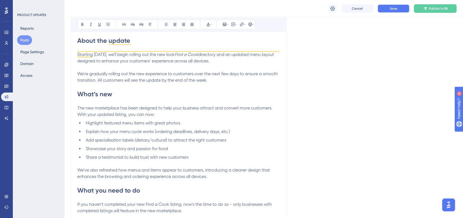
click at [392, 12] on button "Save" at bounding box center [393, 8] width 32 height 9
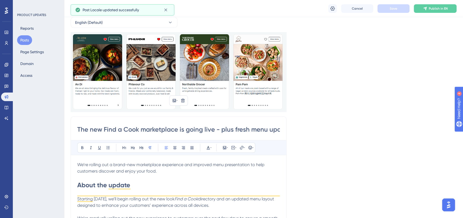
scroll to position [0, 0]
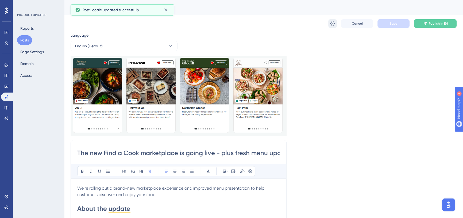
click at [332, 24] on icon at bounding box center [332, 23] width 5 height 4
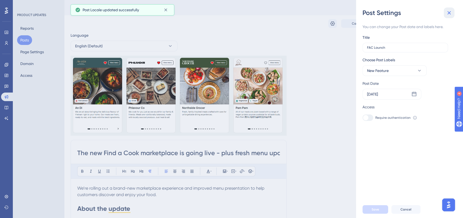
click at [449, 10] on icon at bounding box center [448, 13] width 6 height 6
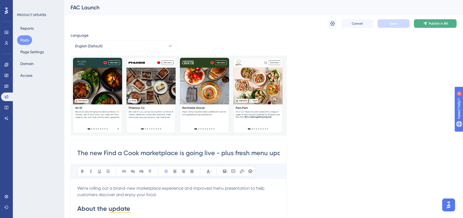
click at [432, 25] on span "Publish in EN" at bounding box center [437, 23] width 19 height 4
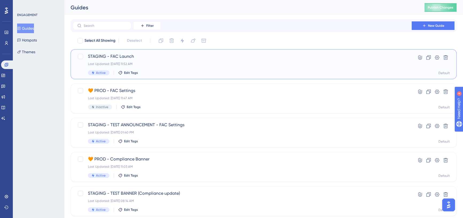
click at [128, 56] on span "STAGING - FAC Launch" at bounding box center [242, 56] width 308 height 6
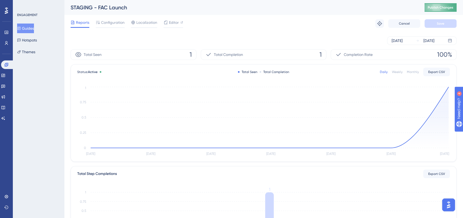
click at [440, 6] on span "Publish Changes" at bounding box center [440, 7] width 26 height 4
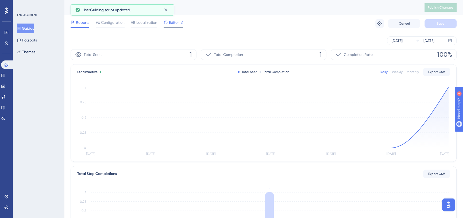
click at [173, 23] on span "Editor" at bounding box center [174, 22] width 10 height 6
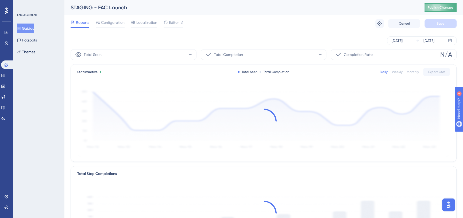
click at [434, 9] on span "Publish Changes" at bounding box center [440, 7] width 26 height 4
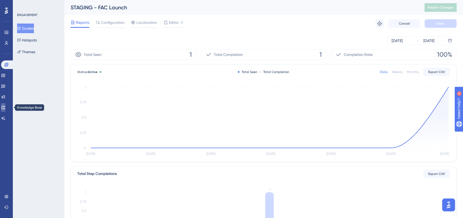
click at [5, 106] on icon at bounding box center [3, 107] width 4 height 4
